Goal: Task Accomplishment & Management: Manage account settings

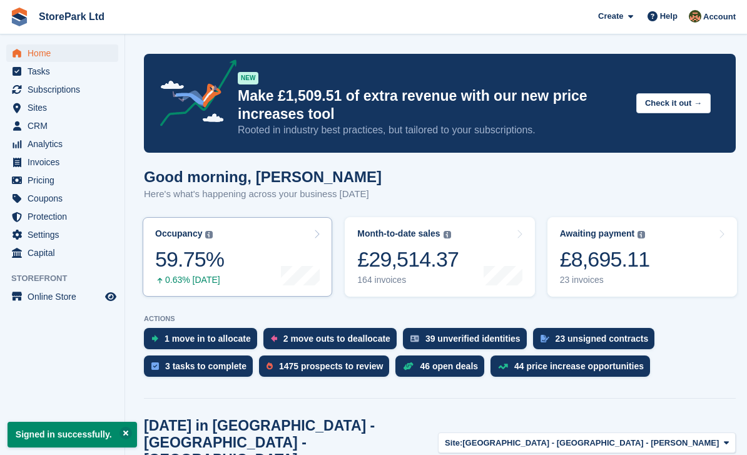
click at [192, 266] on div "59.75%" at bounding box center [189, 259] width 69 height 26
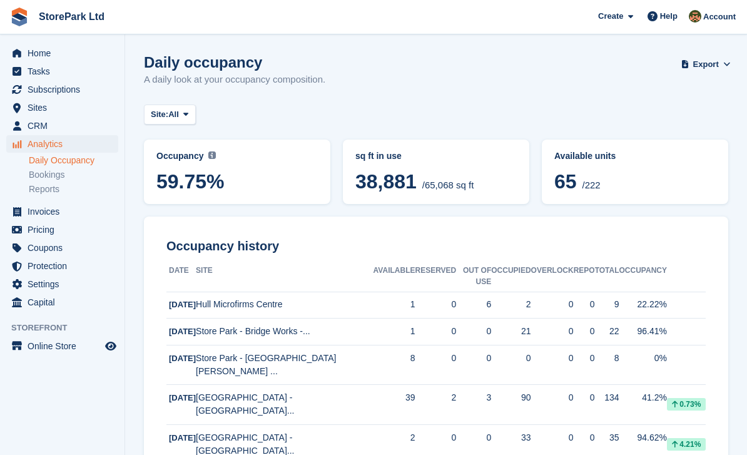
click at [33, 146] on span "Analytics" at bounding box center [65, 144] width 75 height 18
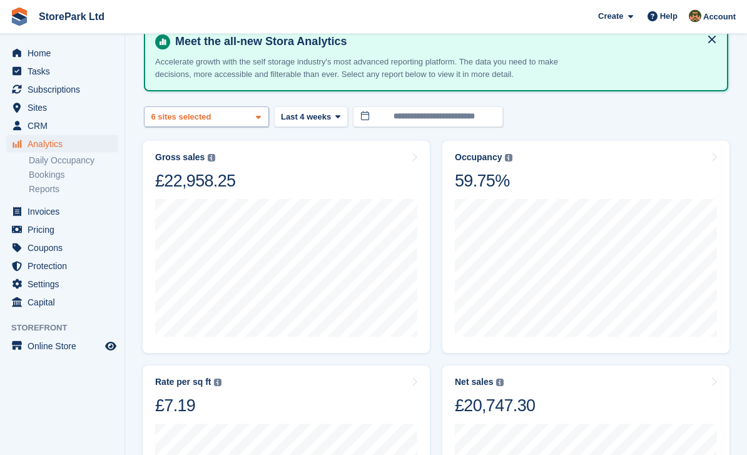
scroll to position [69, 0]
click at [232, 112] on div "Store Park - Bridge Works -... 2 sites selected 3 sites selected 4 sites select…" at bounding box center [206, 116] width 125 height 21
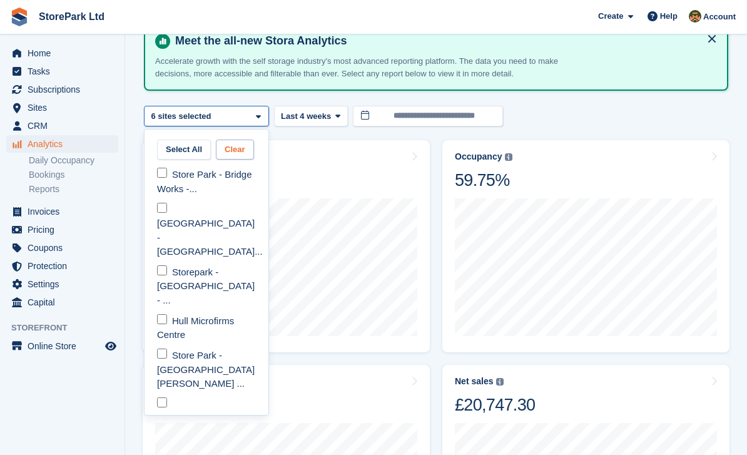
click at [236, 143] on button "Clear" at bounding box center [235, 149] width 38 height 21
select select "****"
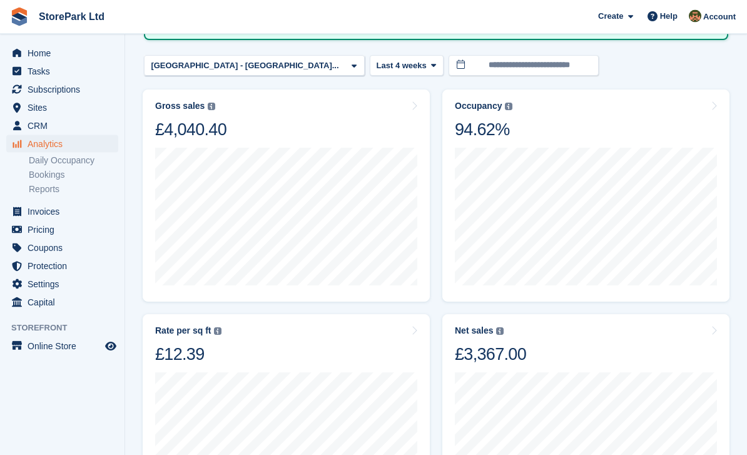
scroll to position [120, 0]
click at [311, 365] on div at bounding box center [286, 440] width 262 height 150
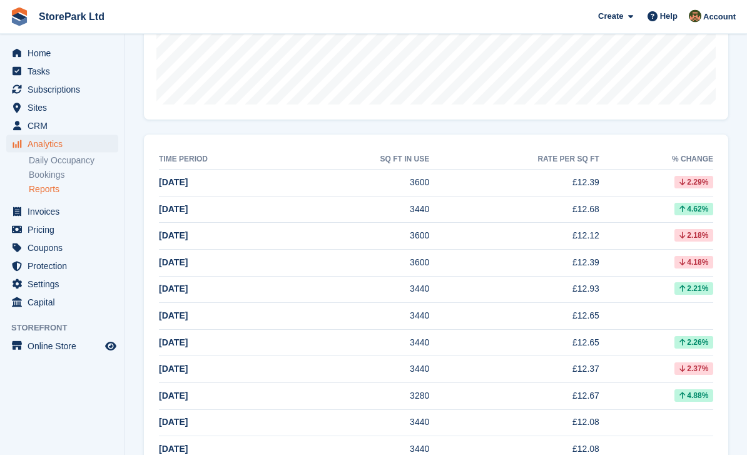
scroll to position [308, 0]
click at [35, 226] on span "Pricing" at bounding box center [65, 230] width 75 height 18
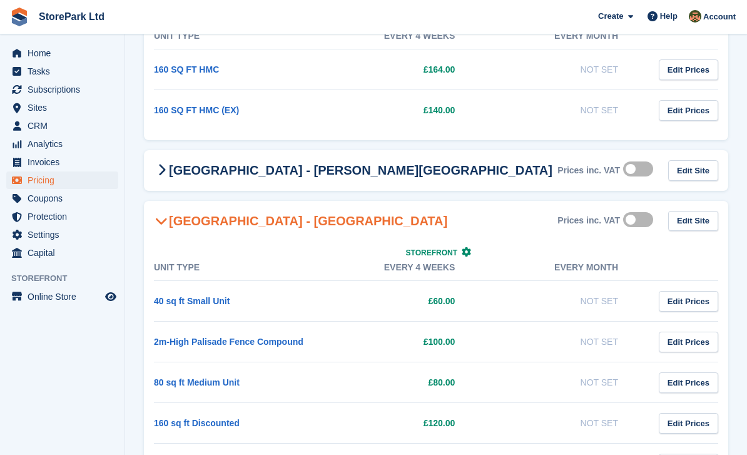
scroll to position [2413, 0]
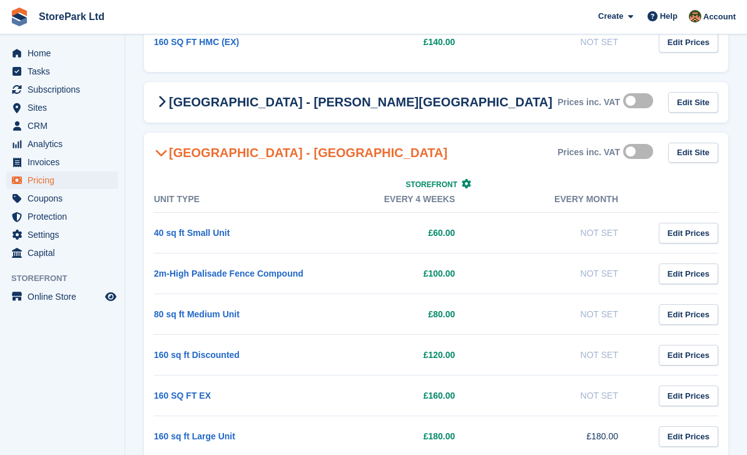
click at [210, 152] on h2 "[GEOGRAPHIC_DATA] - [GEOGRAPHIC_DATA]" at bounding box center [300, 152] width 293 height 15
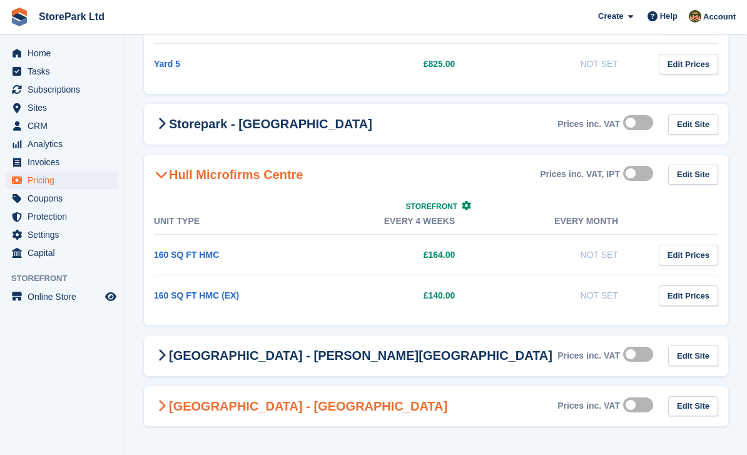
scroll to position [2120, 0]
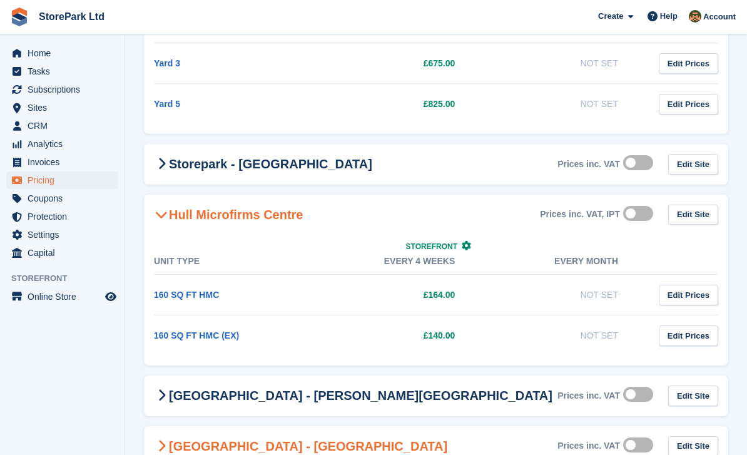
click at [232, 454] on -1543 "Store Park - Hull West - Hessle Prices inc. VAT Edit Site" at bounding box center [436, 446] width 584 height 41
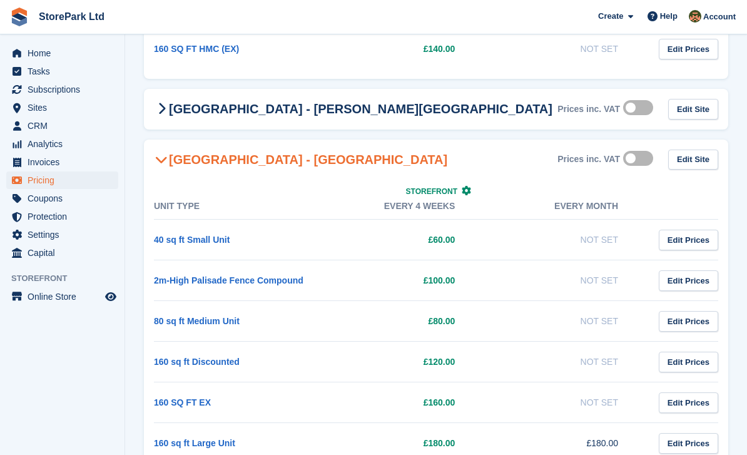
scroll to position [2413, 0]
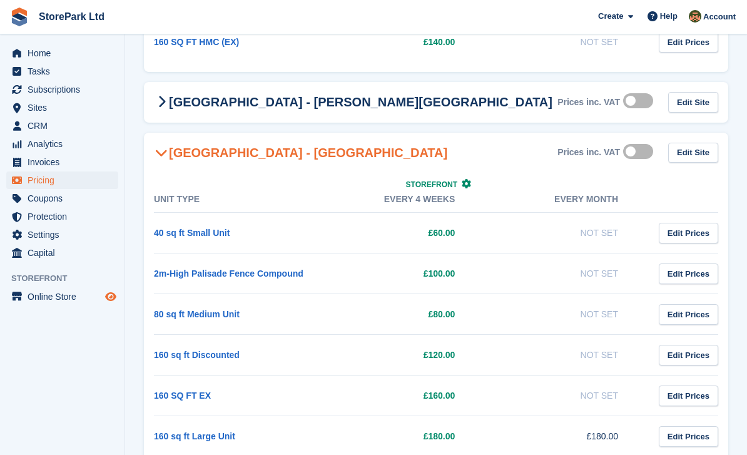
click at [107, 291] on icon "Preview store" at bounding box center [110, 296] width 11 height 10
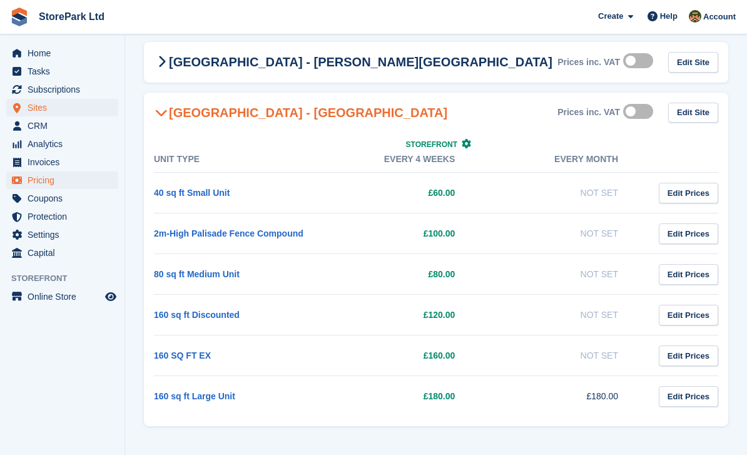
click at [36, 108] on span "Sites" at bounding box center [65, 108] width 75 height 18
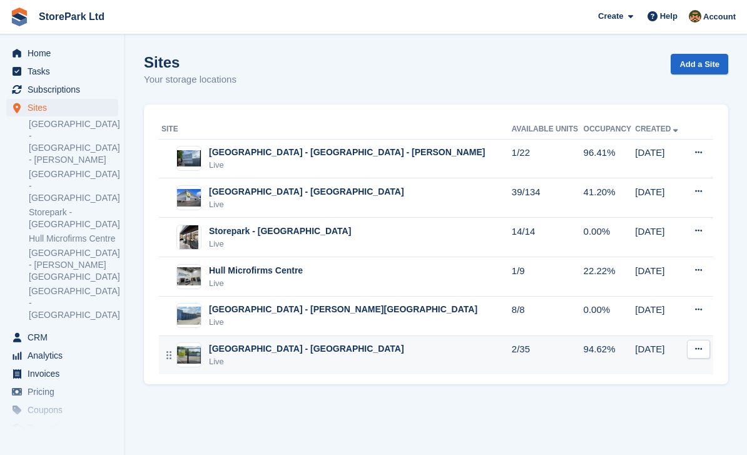
click at [249, 355] on div "Live" at bounding box center [306, 361] width 195 height 13
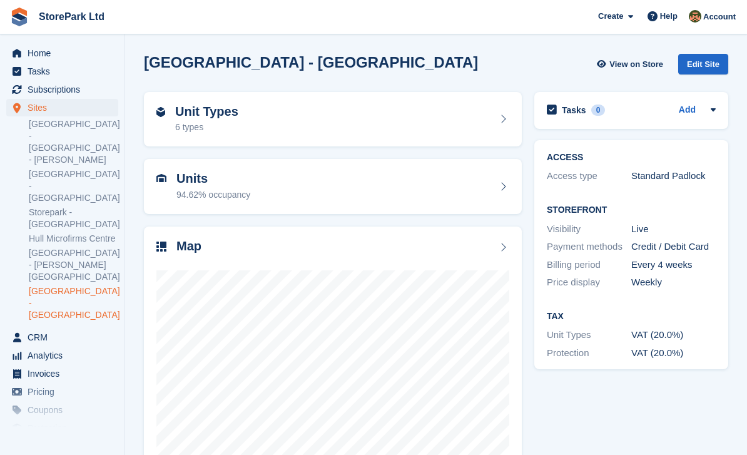
scroll to position [38, 0]
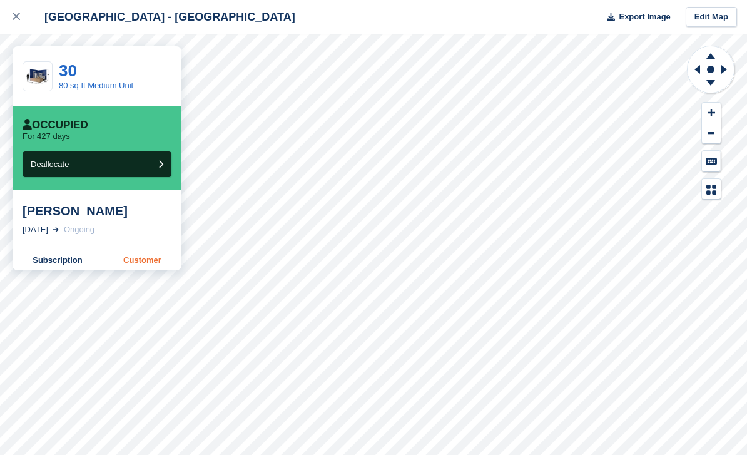
click at [139, 270] on link "Customer" at bounding box center [142, 260] width 78 height 20
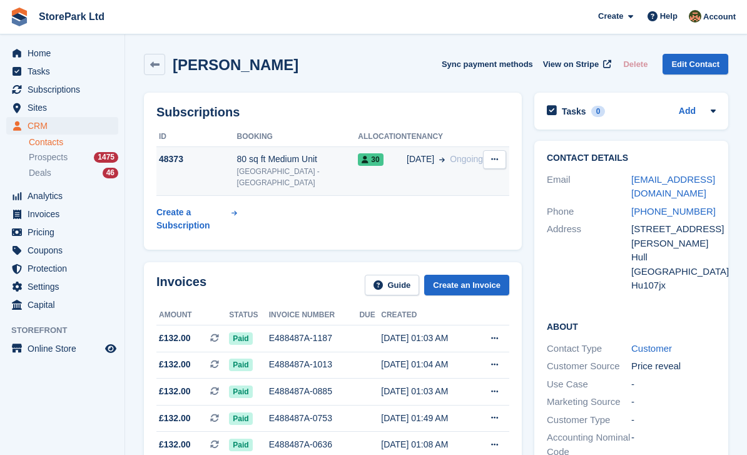
click at [420, 166] on span "[DATE]" at bounding box center [421, 159] width 28 height 13
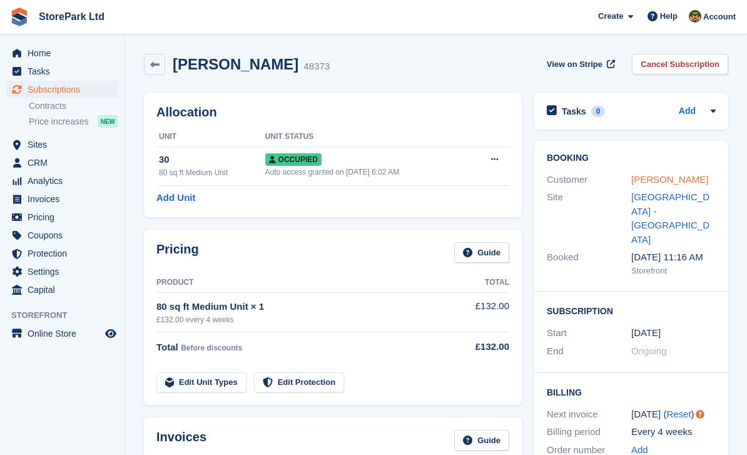
click at [650, 183] on link "Annette Morgan -douthwaite" at bounding box center [669, 179] width 77 height 11
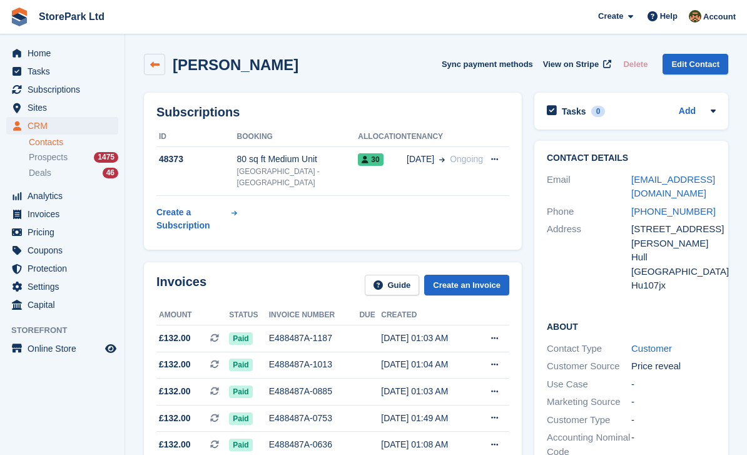
click at [146, 63] on link at bounding box center [154, 64] width 21 height 21
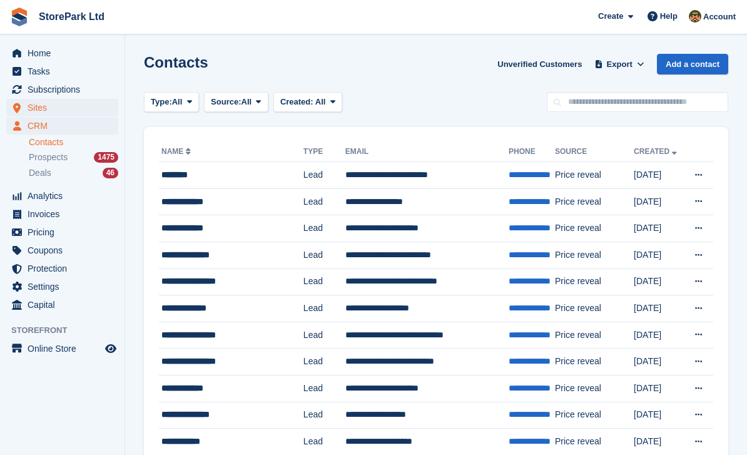
click at [30, 106] on span "Sites" at bounding box center [65, 108] width 75 height 18
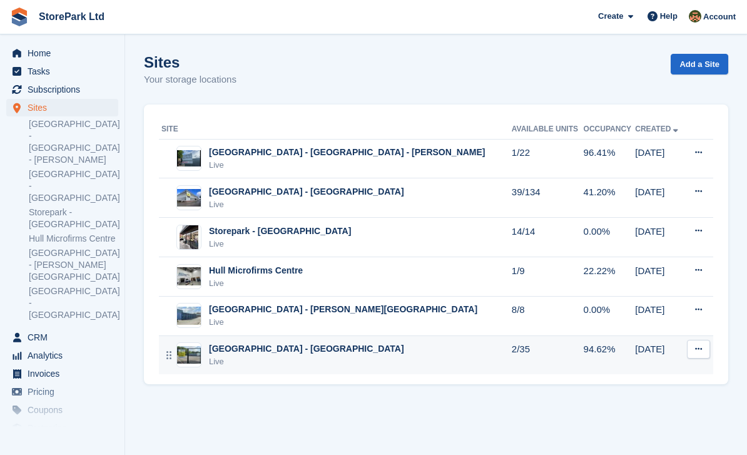
click at [319, 355] on div "Live" at bounding box center [306, 361] width 195 height 13
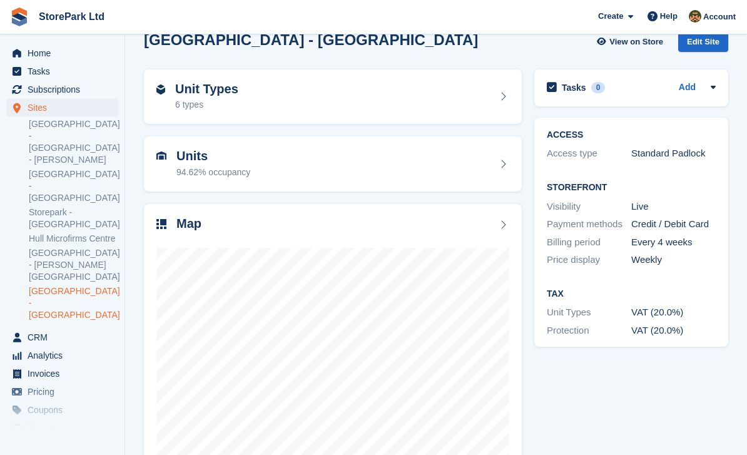
scroll to position [38, 0]
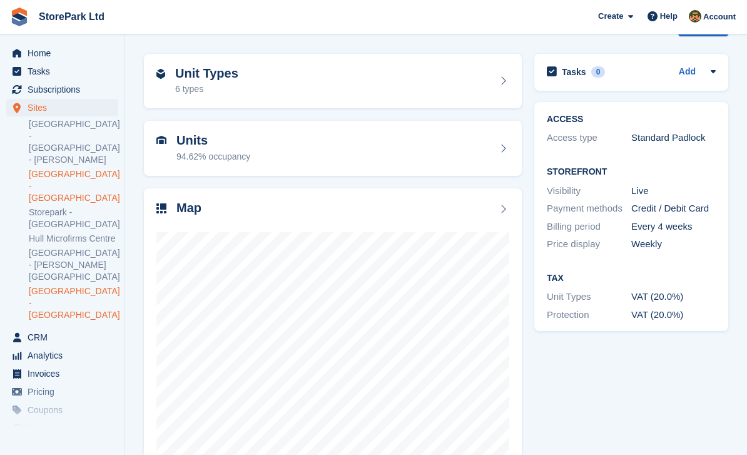
click at [68, 171] on link "[GEOGRAPHIC_DATA] - [GEOGRAPHIC_DATA]" at bounding box center [73, 186] width 89 height 36
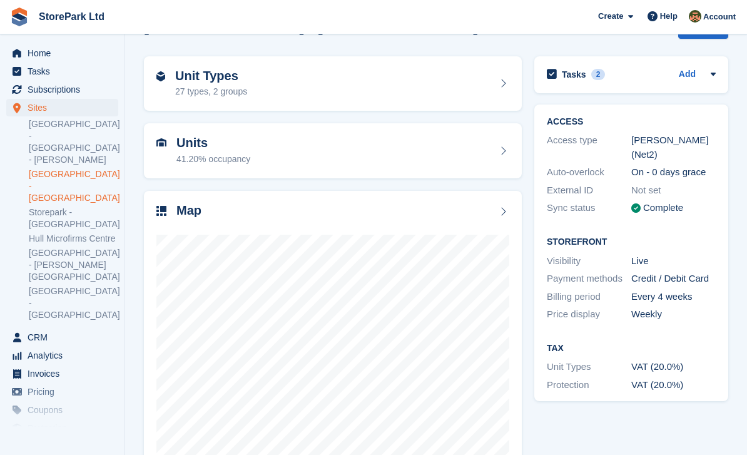
scroll to position [38, 0]
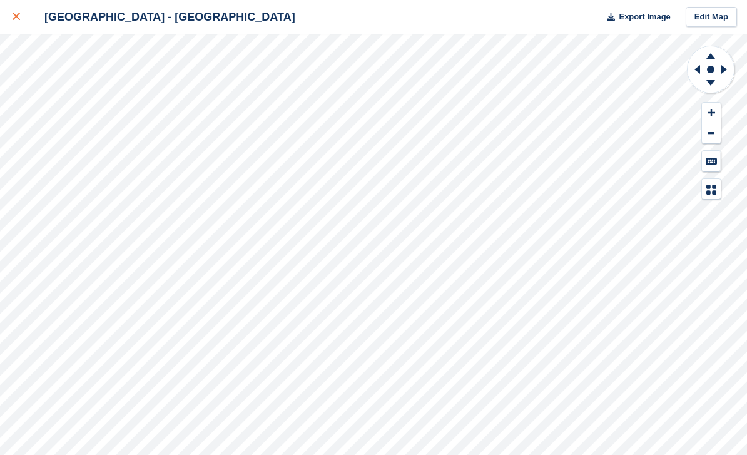
click at [19, 18] on icon at bounding box center [17, 17] width 8 height 8
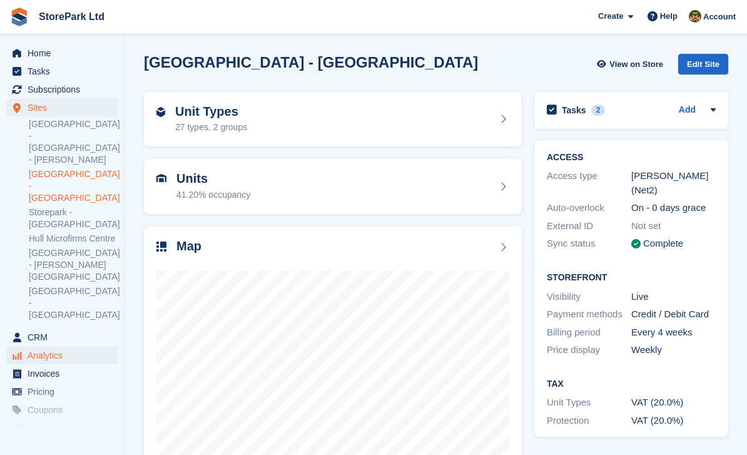
click at [38, 347] on span "Analytics" at bounding box center [65, 356] width 75 height 18
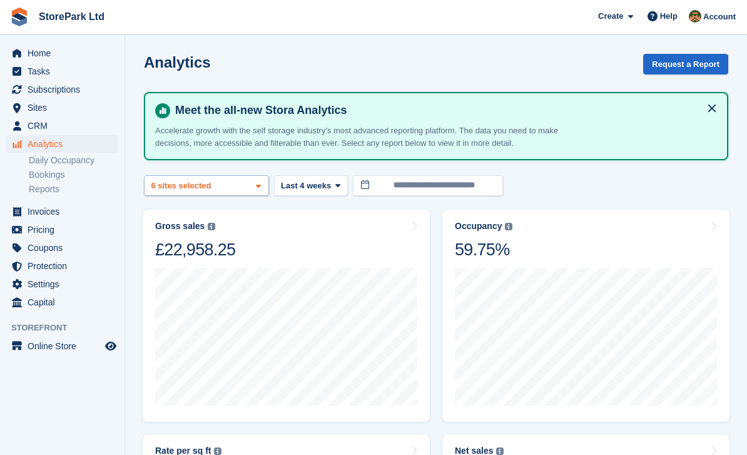
click at [178, 185] on div "6 sites selected" at bounding box center [182, 186] width 67 height 13
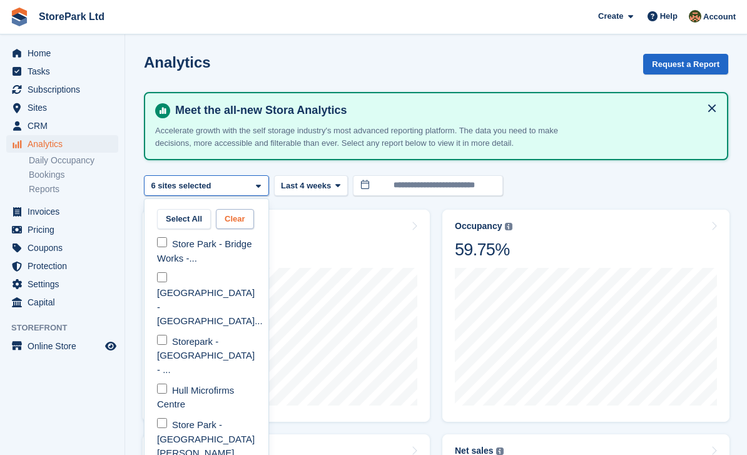
click at [238, 215] on button "Clear" at bounding box center [235, 219] width 38 height 21
select select "****"
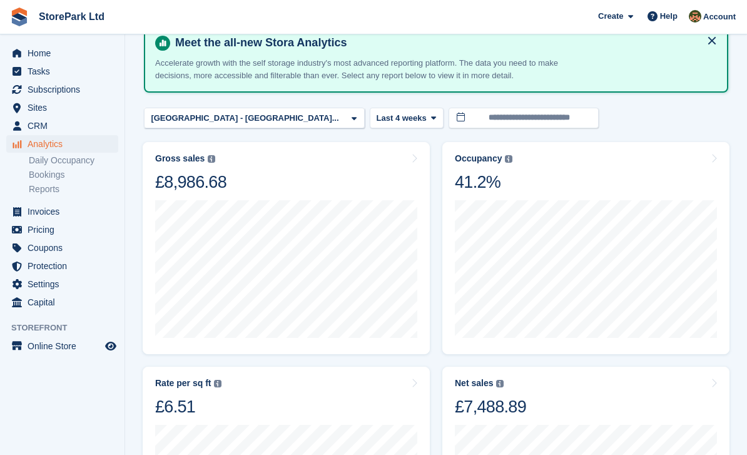
scroll to position [66, 0]
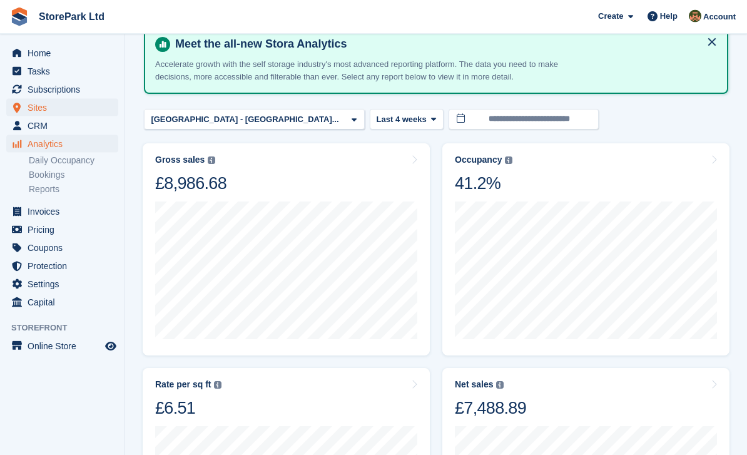
click at [32, 106] on span "Sites" at bounding box center [65, 108] width 75 height 18
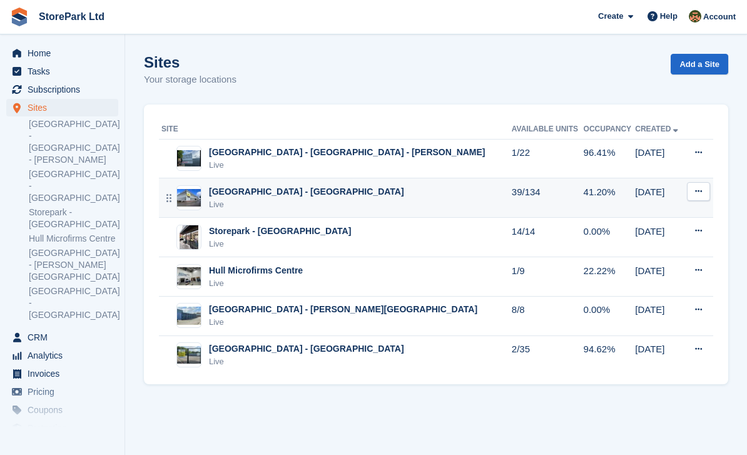
click at [359, 198] on div "Live" at bounding box center [306, 204] width 195 height 13
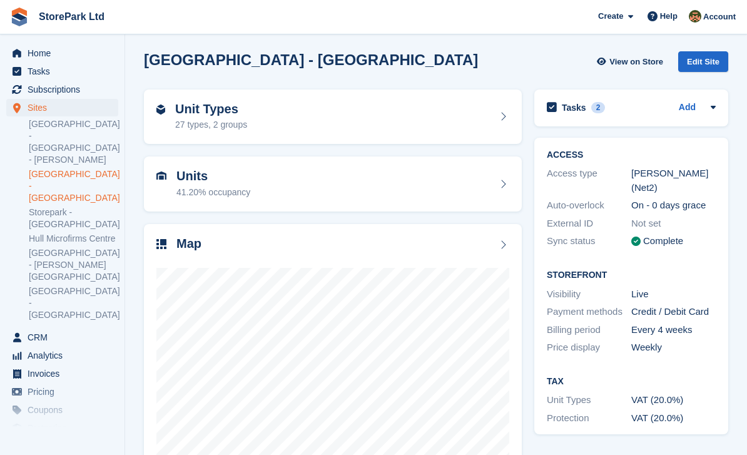
scroll to position [38, 0]
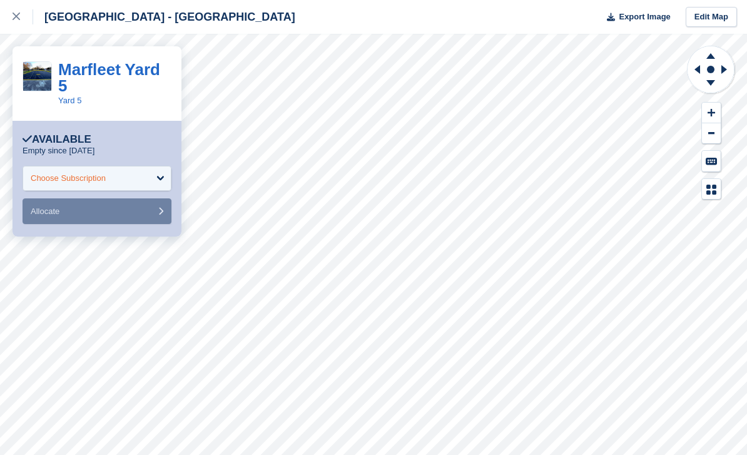
click at [79, 172] on div "Choose Subscription" at bounding box center [68, 178] width 75 height 13
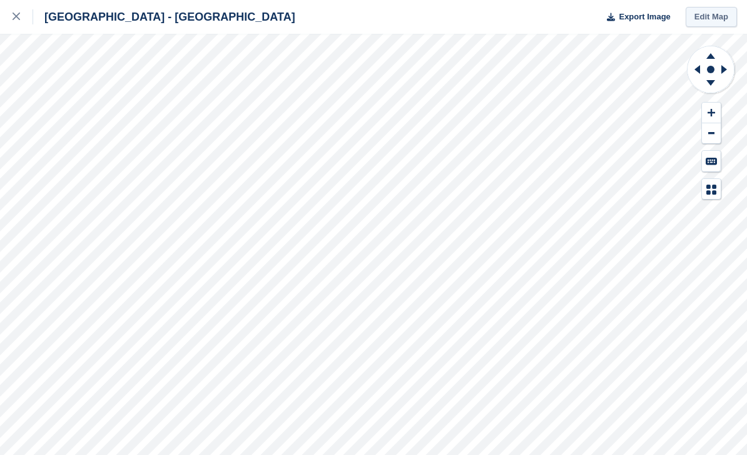
click at [713, 21] on link "Edit Map" at bounding box center [711, 17] width 51 height 21
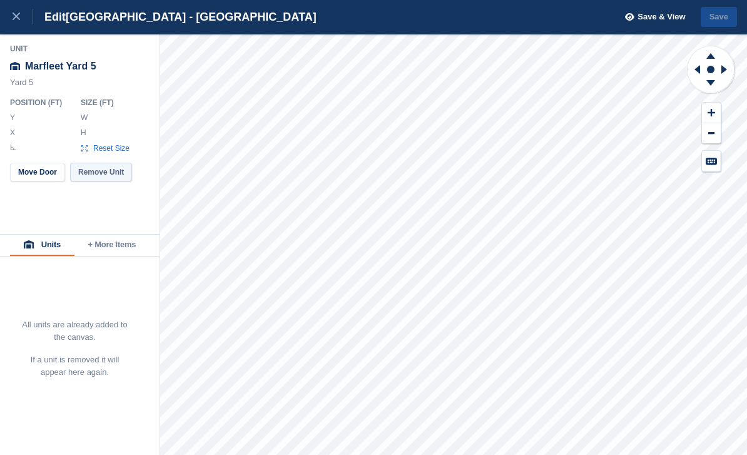
click at [108, 170] on button "Remove Unit" at bounding box center [101, 172] width 62 height 19
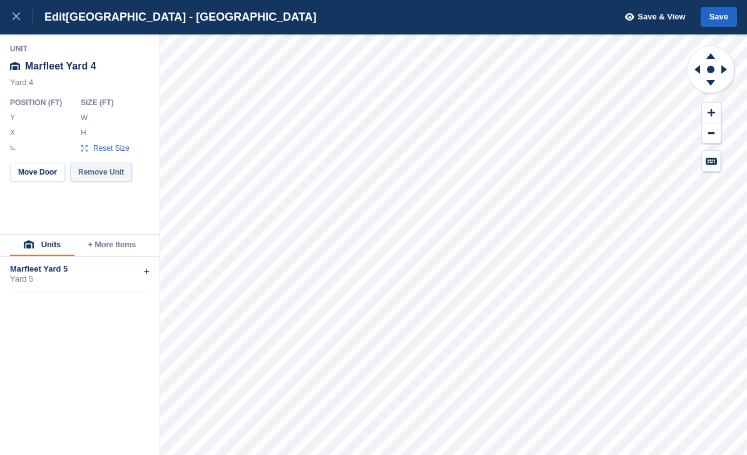
click at [96, 171] on button "Remove Unit" at bounding box center [101, 172] width 62 height 19
click at [106, 174] on button "Remove Unit" at bounding box center [101, 172] width 62 height 19
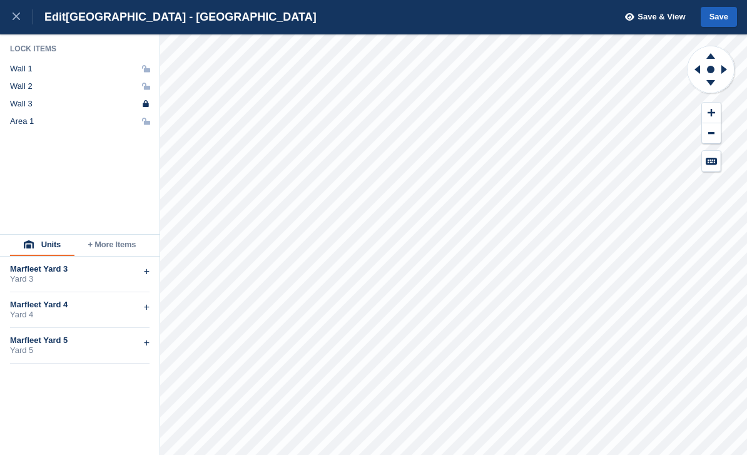
click at [722, 16] on button "Save" at bounding box center [719, 17] width 36 height 21
click at [645, 16] on span "Save & View" at bounding box center [661, 17] width 48 height 13
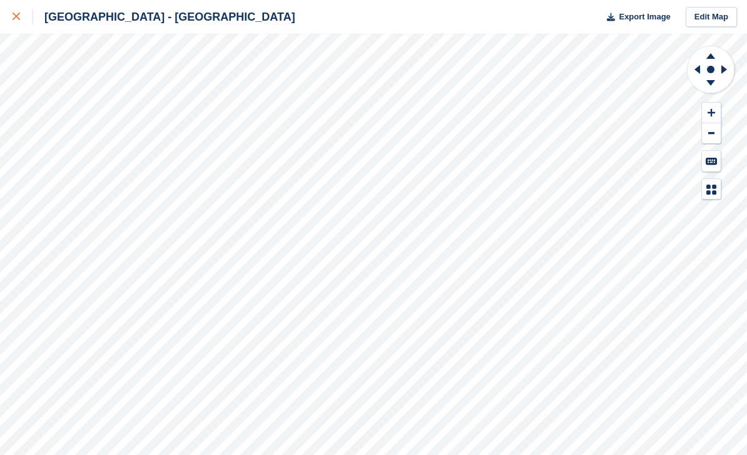
click at [16, 15] on icon at bounding box center [17, 17] width 8 height 8
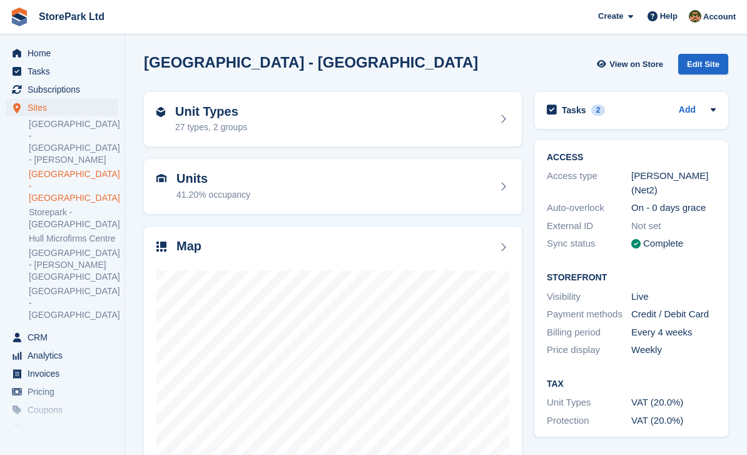
scroll to position [38, 0]
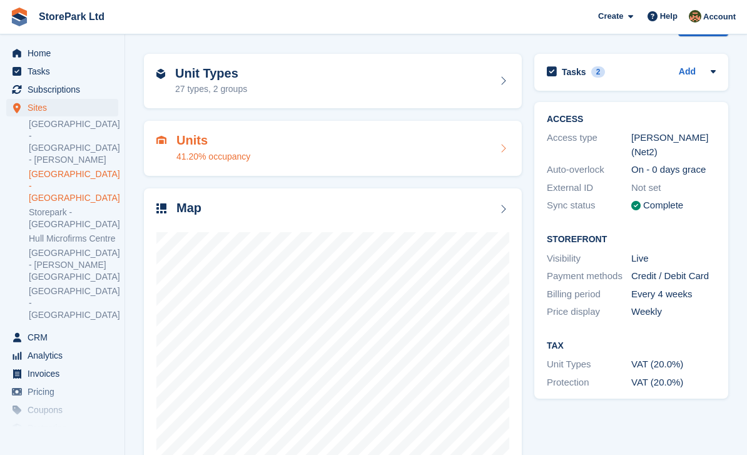
click at [207, 156] on div "41.20% occupancy" at bounding box center [213, 156] width 74 height 13
